Goal: Complete application form: Complete application form

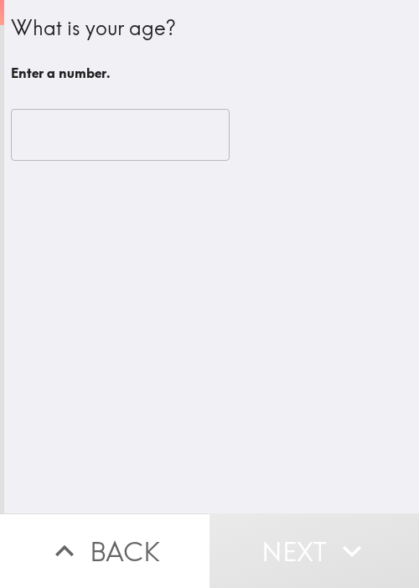
click at [67, 137] on input "number" at bounding box center [120, 135] width 219 height 52
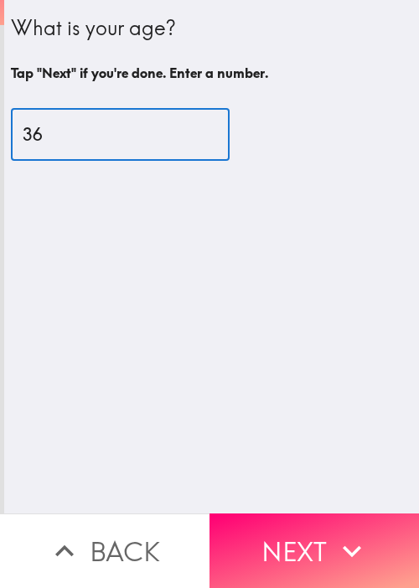
type input "36"
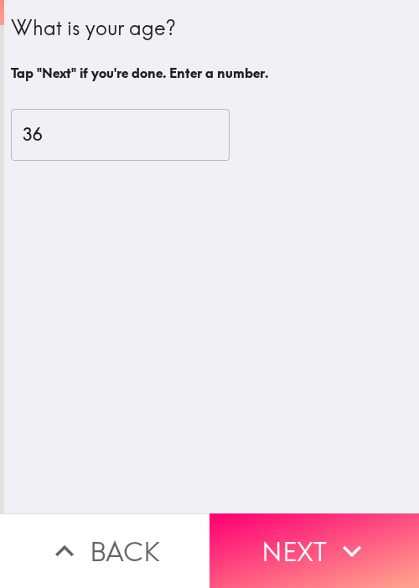
click at [70, 427] on div "What is your age? Tap "Next" if you're done. Enter a number. 36 ​" at bounding box center [211, 257] width 415 height 514
click at [334, 542] on icon "button" at bounding box center [351, 551] width 37 height 37
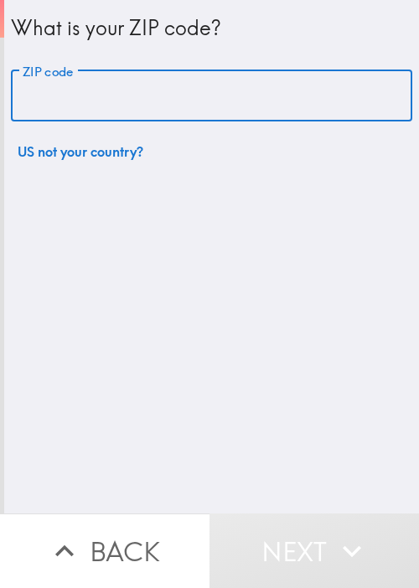
click at [44, 99] on input "ZIP code" at bounding box center [211, 96] width 401 height 52
paste input "33604,"
click at [282, 395] on div "What is your ZIP code? ZIP code 33604, ZIP code US not your country?" at bounding box center [211, 257] width 415 height 514
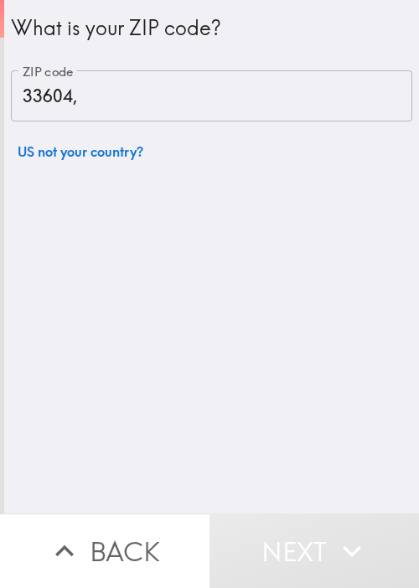
click at [165, 96] on input "33604," at bounding box center [211, 96] width 401 height 52
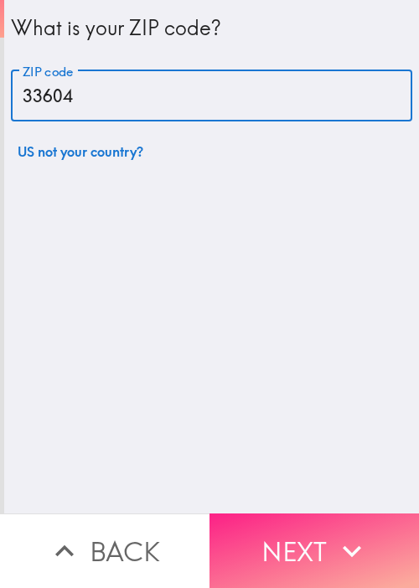
type input "33604"
click at [325, 545] on button "Next" at bounding box center [313, 551] width 209 height 75
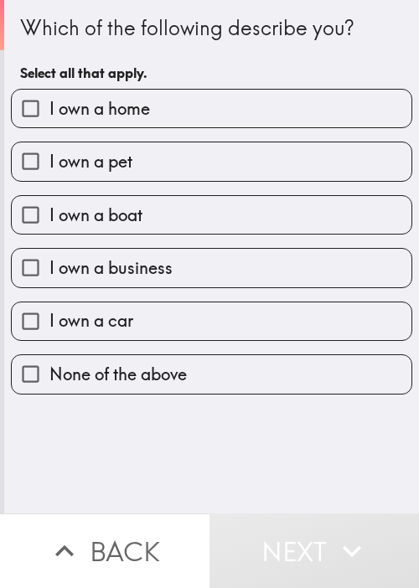
click at [49, 109] on span "I own a home" at bounding box center [99, 108] width 101 height 23
click at [48, 109] on input "I own a home" at bounding box center [31, 109] width 38 height 38
checkbox input "true"
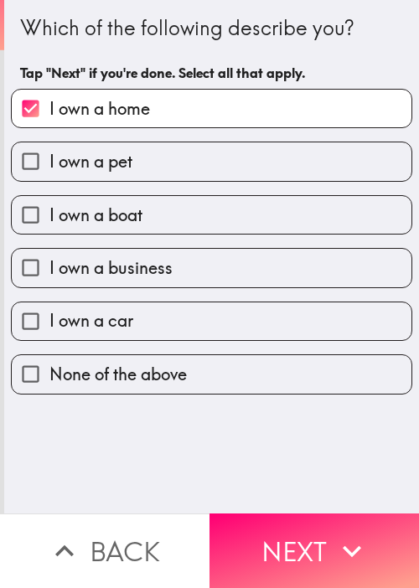
click at [84, 168] on span "I own a pet" at bounding box center [90, 161] width 83 height 23
click at [49, 168] on input "I own a pet" at bounding box center [31, 161] width 38 height 38
checkbox input "true"
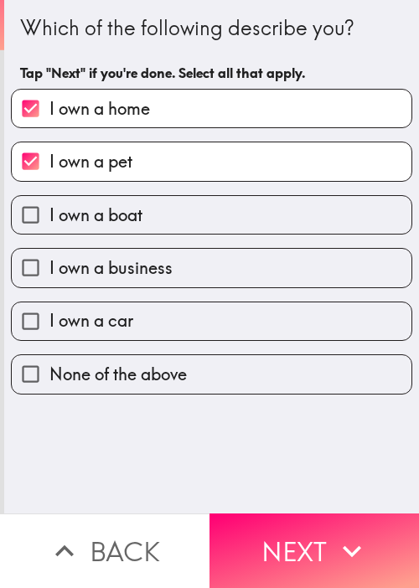
click at [101, 220] on span "I own a boat" at bounding box center [95, 215] width 93 height 23
click at [49, 220] on input "I own a boat" at bounding box center [31, 215] width 38 height 38
checkbox input "true"
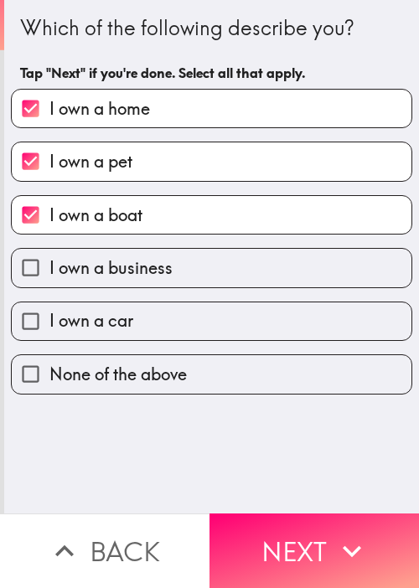
click at [102, 258] on span "I own a business" at bounding box center [110, 267] width 123 height 23
click at [49, 258] on input "I own a business" at bounding box center [31, 268] width 38 height 38
checkbox input "true"
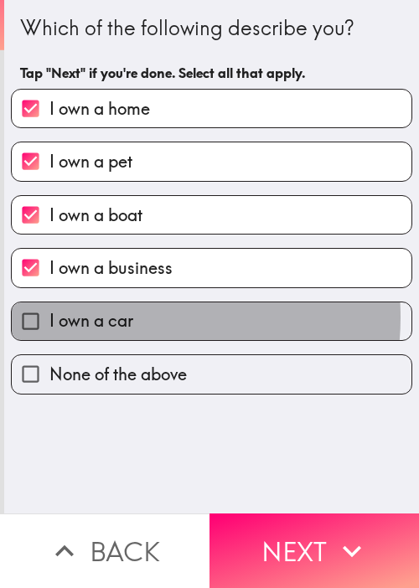
drag, startPoint x: 118, startPoint y: 315, endPoint x: 145, endPoint y: 357, distance: 49.7
click at [116, 316] on span "I own a car" at bounding box center [91, 320] width 84 height 23
click at [49, 316] on input "I own a car" at bounding box center [31, 321] width 38 height 38
checkbox input "true"
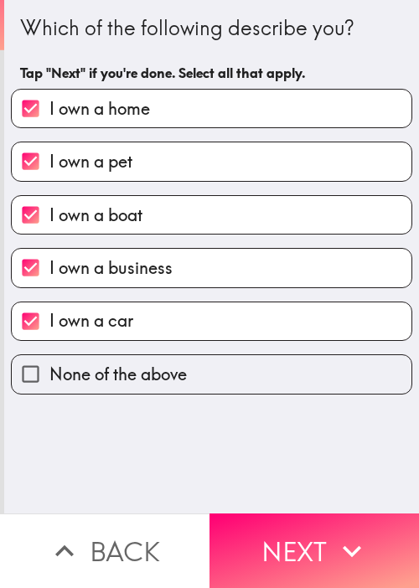
click at [292, 514] on button "Next" at bounding box center [313, 551] width 209 height 75
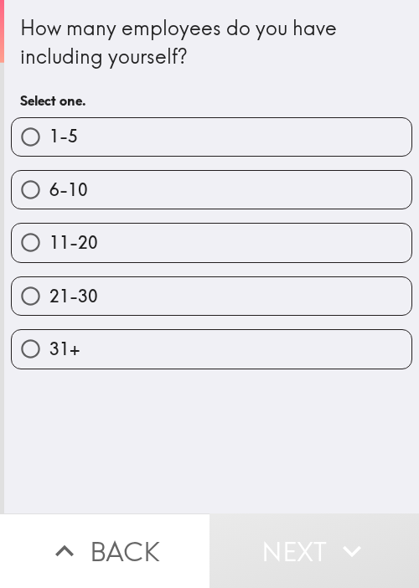
drag, startPoint x: 89, startPoint y: 403, endPoint x: 90, endPoint y: 382, distance: 21.0
click at [89, 403] on div "How many employees do you have including yourself? Select one. 1-5 6-10 11-20 2…" at bounding box center [211, 257] width 415 height 514
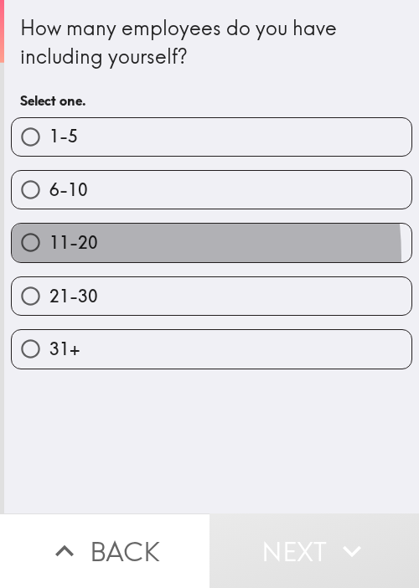
click at [90, 256] on label "11-20" at bounding box center [212, 243] width 400 height 38
click at [49, 256] on input "11-20" at bounding box center [31, 243] width 38 height 38
radio input "true"
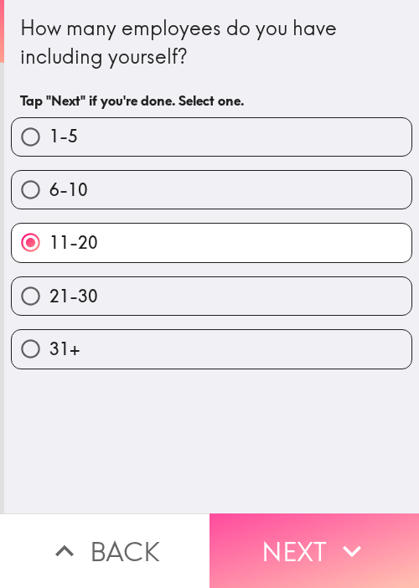
drag, startPoint x: 329, startPoint y: 523, endPoint x: 348, endPoint y: 486, distance: 41.2
click at [333, 533] on icon "button" at bounding box center [351, 551] width 37 height 37
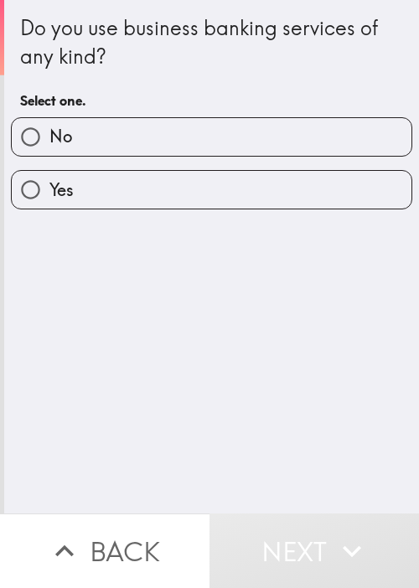
click at [60, 261] on div "Do you use business banking services of any kind? Select one. No Yes" at bounding box center [211, 257] width 415 height 514
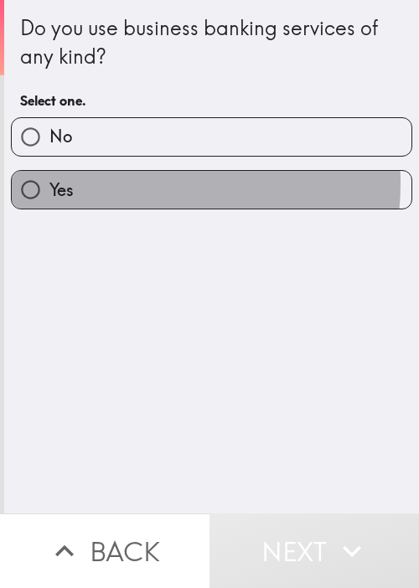
click at [96, 181] on label "Yes" at bounding box center [212, 190] width 400 height 38
click at [49, 181] on input "Yes" at bounding box center [31, 190] width 38 height 38
radio input "true"
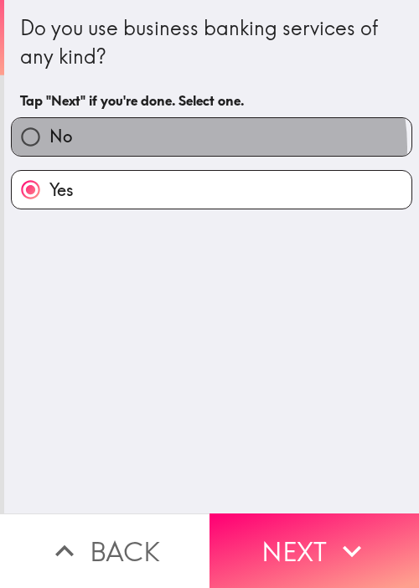
click at [201, 146] on label "No" at bounding box center [212, 137] width 400 height 38
click at [49, 146] on input "No" at bounding box center [31, 137] width 38 height 38
radio input "true"
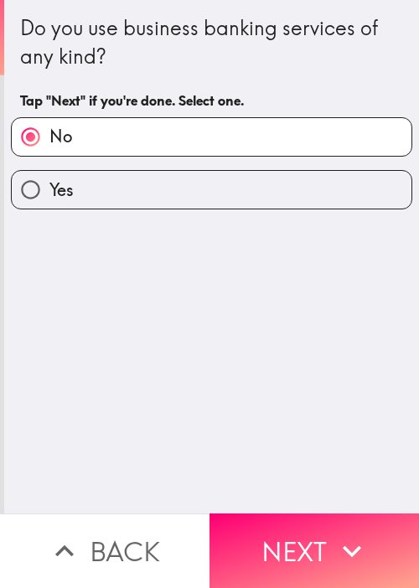
click at [285, 521] on button "Next" at bounding box center [313, 551] width 209 height 75
